Goal: Task Accomplishment & Management: Manage account settings

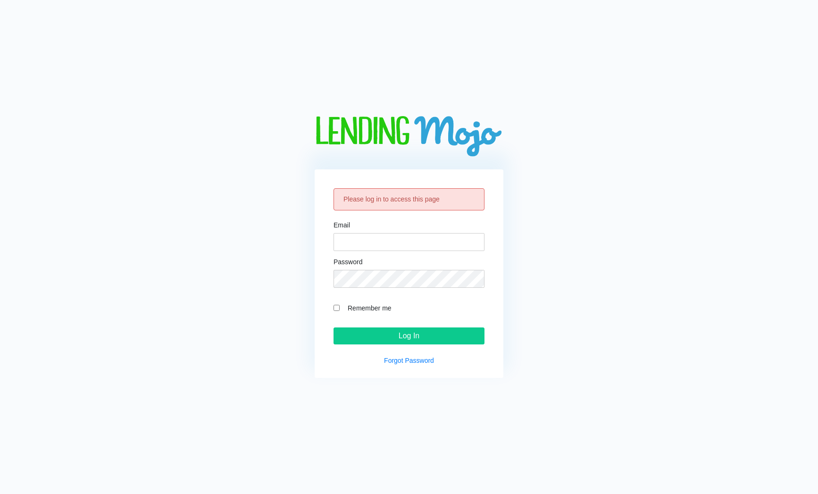
click at [397, 259] on div "Password" at bounding box center [409, 273] width 151 height 29
click at [397, 250] on input "Email" at bounding box center [409, 242] width 151 height 18
type input "[PERSON_NAME][EMAIL_ADDRESS][DOMAIN_NAME]"
click at [334, 328] on input "Log In" at bounding box center [409, 336] width 151 height 17
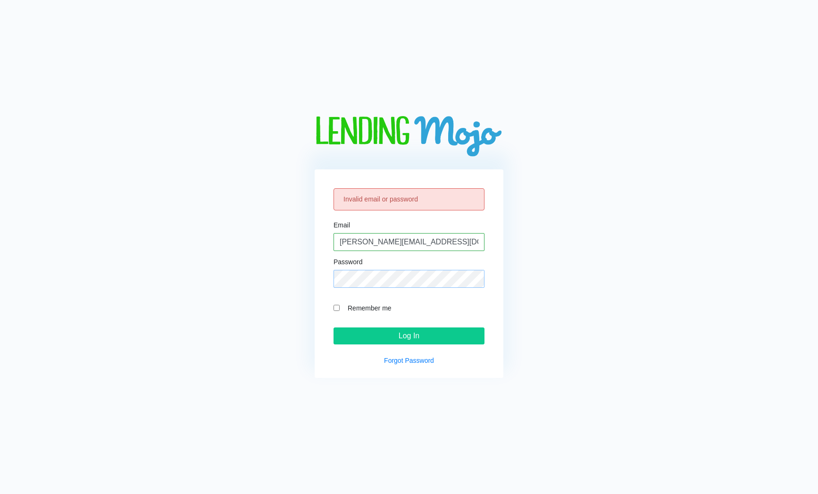
click at [334, 328] on input "Log In" at bounding box center [409, 336] width 151 height 17
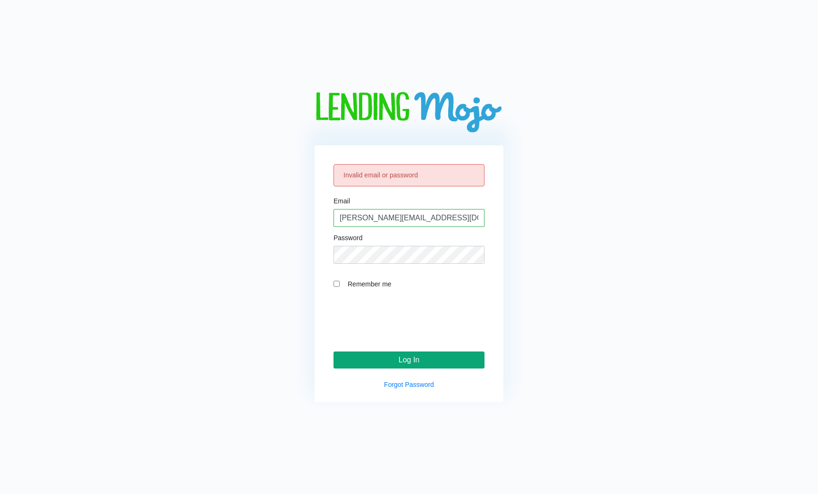
click at [387, 354] on input "Log In" at bounding box center [409, 360] width 151 height 17
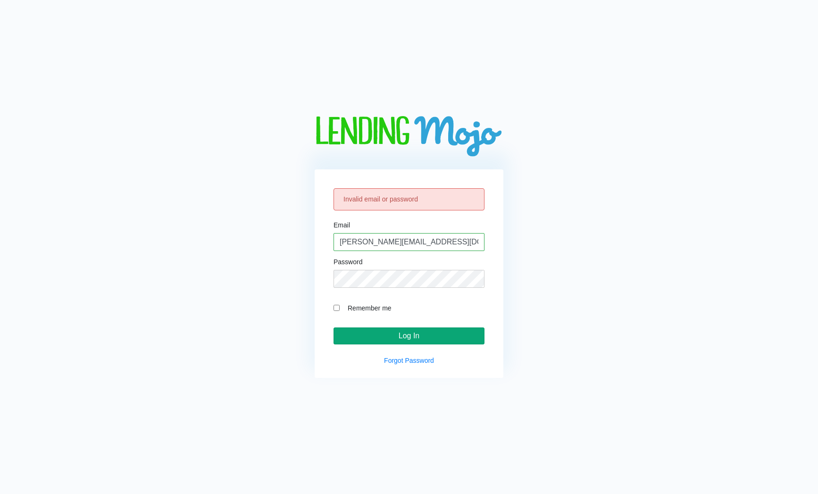
click at [399, 335] on input "Log In" at bounding box center [409, 336] width 151 height 17
click at [390, 334] on input "Log In" at bounding box center [409, 336] width 151 height 17
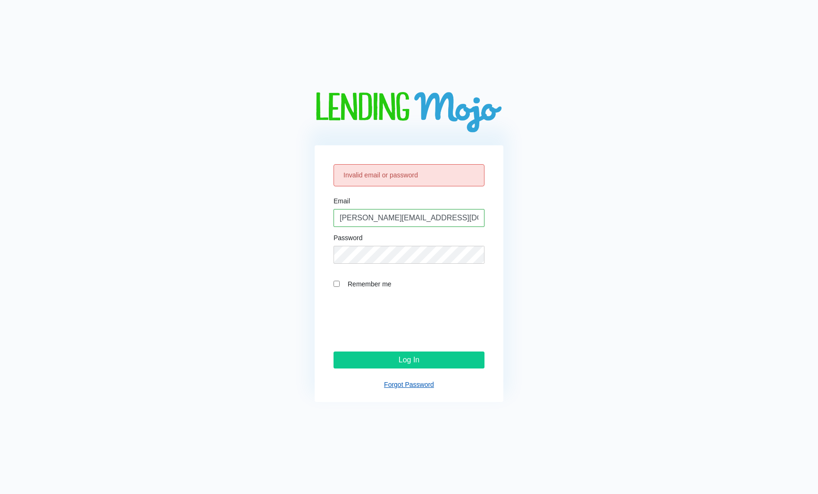
click at [395, 384] on link "Forgot Password" at bounding box center [409, 385] width 50 height 8
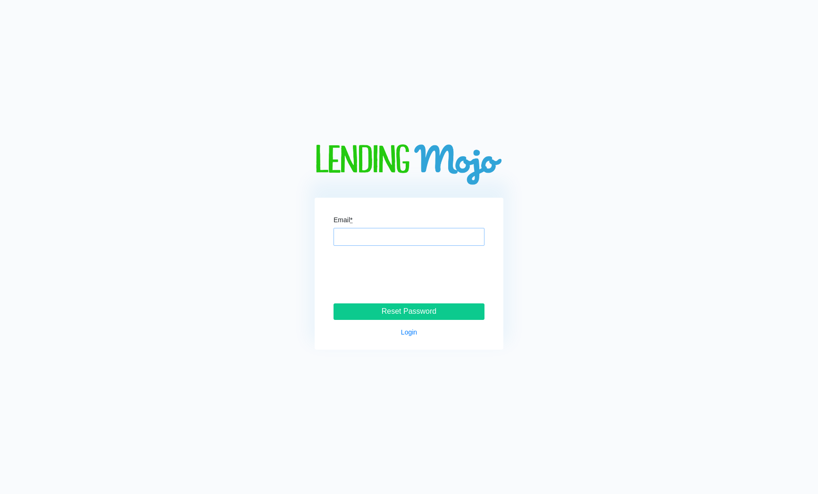
click at [361, 236] on input "Email *" at bounding box center [409, 237] width 151 height 18
type input "[PERSON_NAME][EMAIL_ADDRESS][DOMAIN_NAME]"
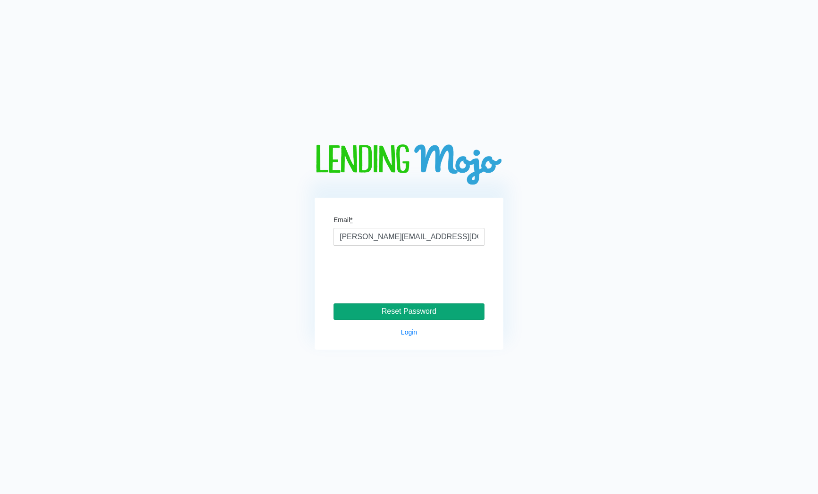
click at [394, 318] on input "Reset Password" at bounding box center [409, 312] width 151 height 17
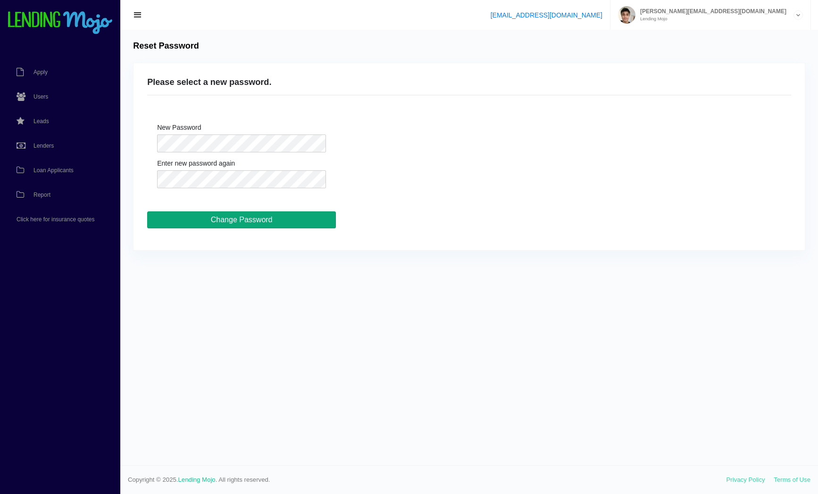
click at [248, 225] on input "Change Password" at bounding box center [241, 219] width 189 height 17
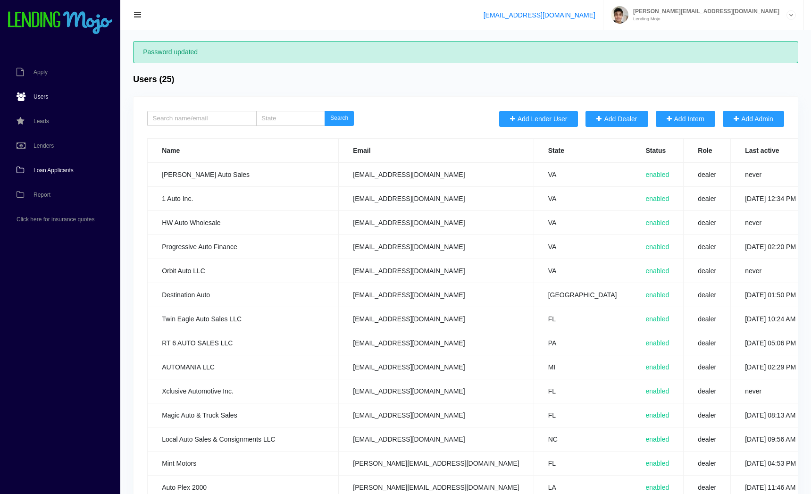
click at [40, 169] on span "Loan Applicants" at bounding box center [54, 171] width 40 height 6
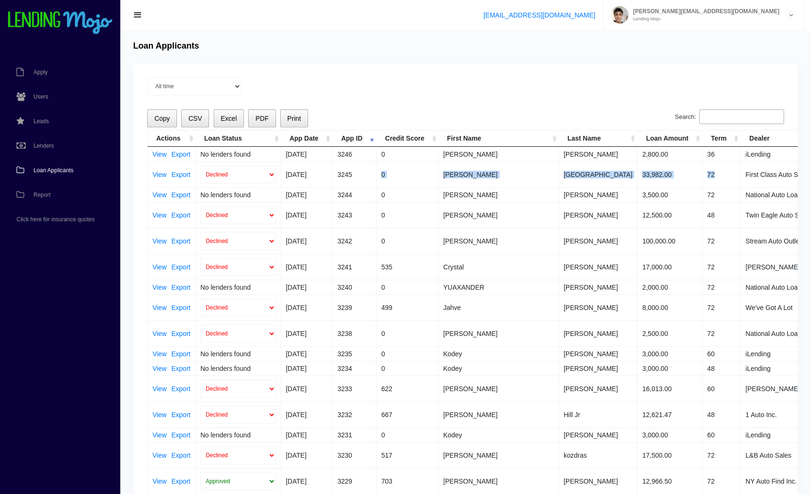
drag, startPoint x: 430, startPoint y: 163, endPoint x: 632, endPoint y: 174, distance: 202.3
click at [669, 174] on tr "View Export Declined Approved [DATE] 3245 0 [PERSON_NAME] 33,982.00 72 First Cl…" at bounding box center [583, 174] width 871 height 26
click at [158, 175] on link "View" at bounding box center [159, 174] width 14 height 7
